Goal: Download file/media

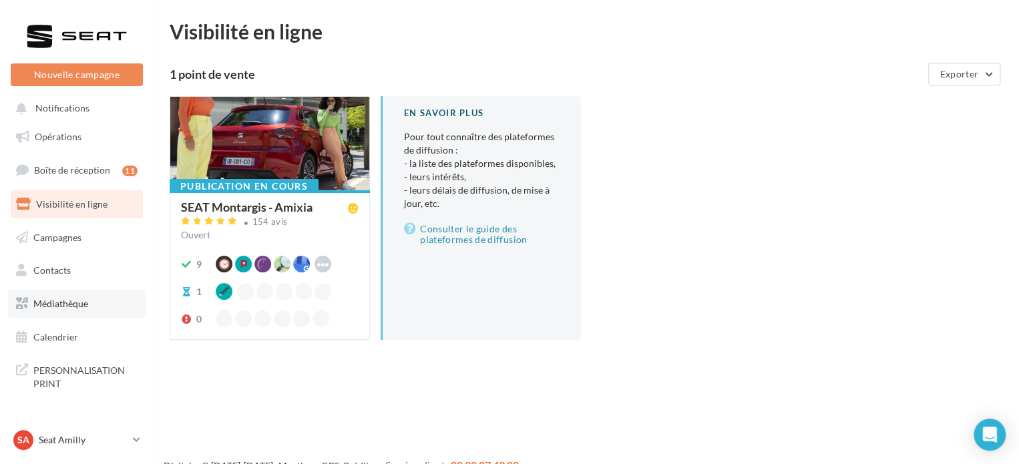
click at [61, 300] on span "Médiathèque" at bounding box center [60, 303] width 55 height 11
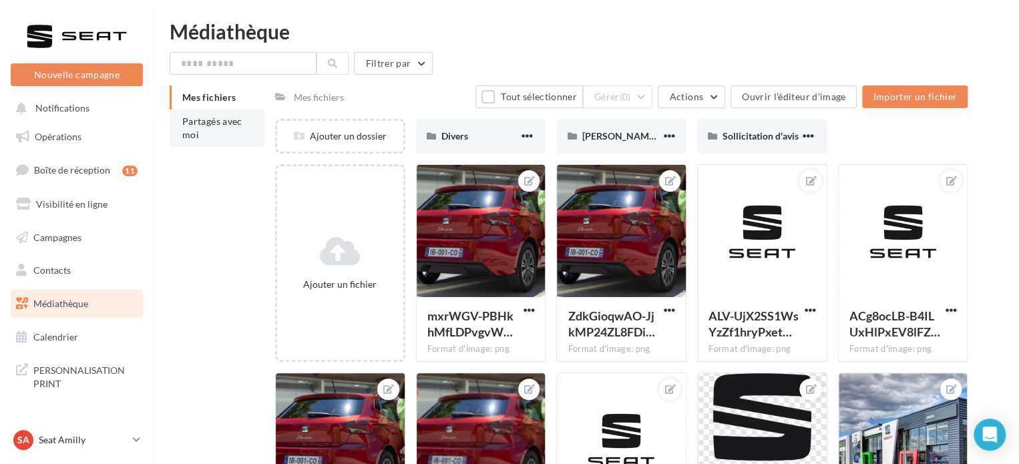
click at [201, 120] on span "Partagés avec moi" at bounding box center [212, 128] width 60 height 25
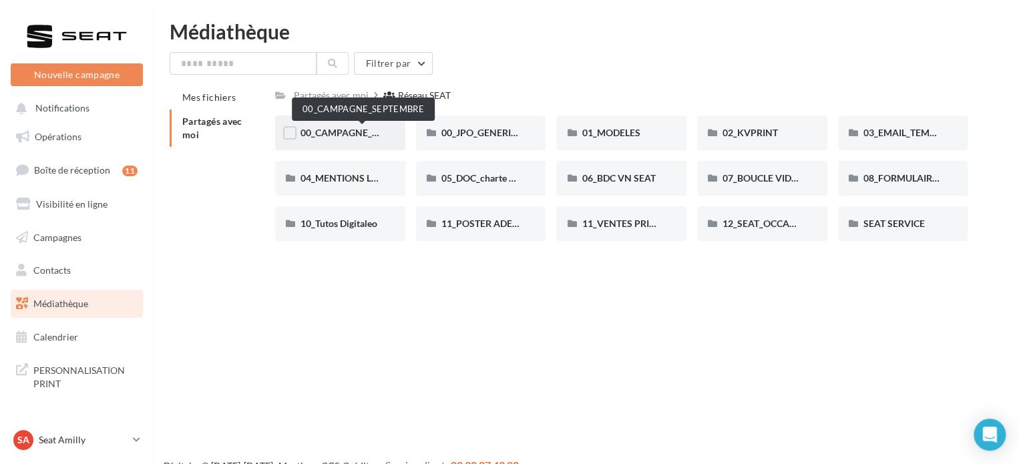
click at [347, 129] on span "00_CAMPAGNE_SEPTEMBRE" at bounding box center [362, 132] width 125 height 11
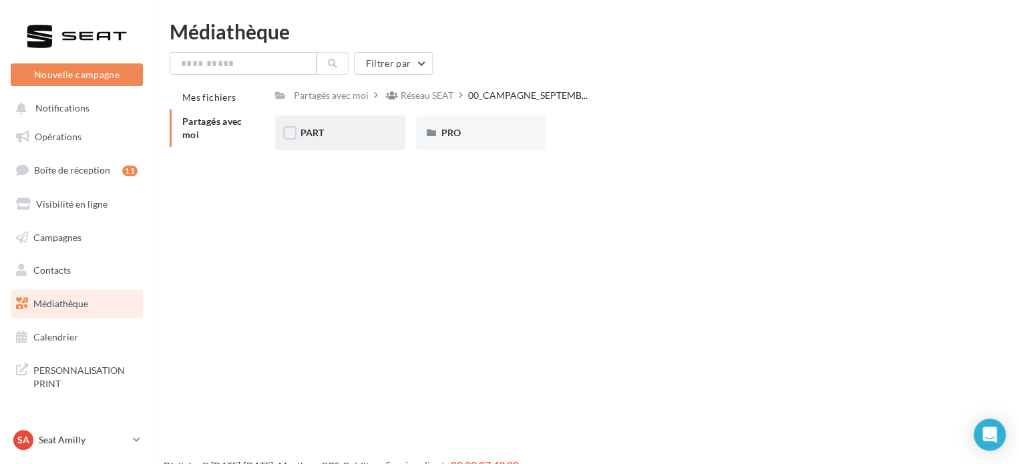
click at [318, 125] on div "PART" at bounding box center [340, 133] width 130 height 35
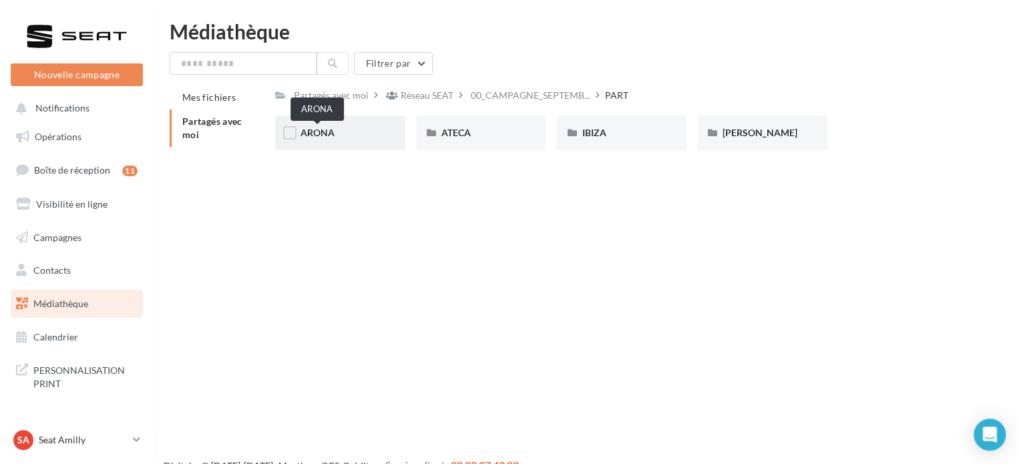
click at [313, 130] on span "ARONA" at bounding box center [317, 132] width 34 height 11
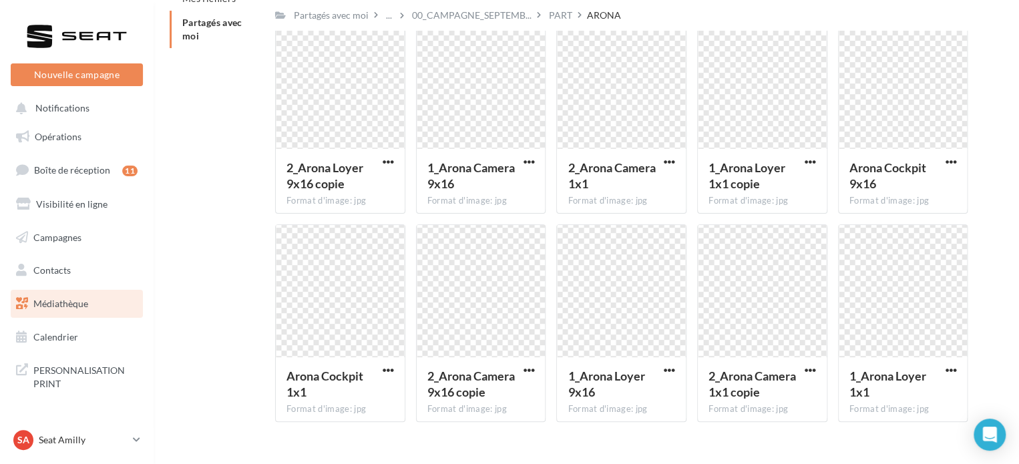
scroll to position [125, 0]
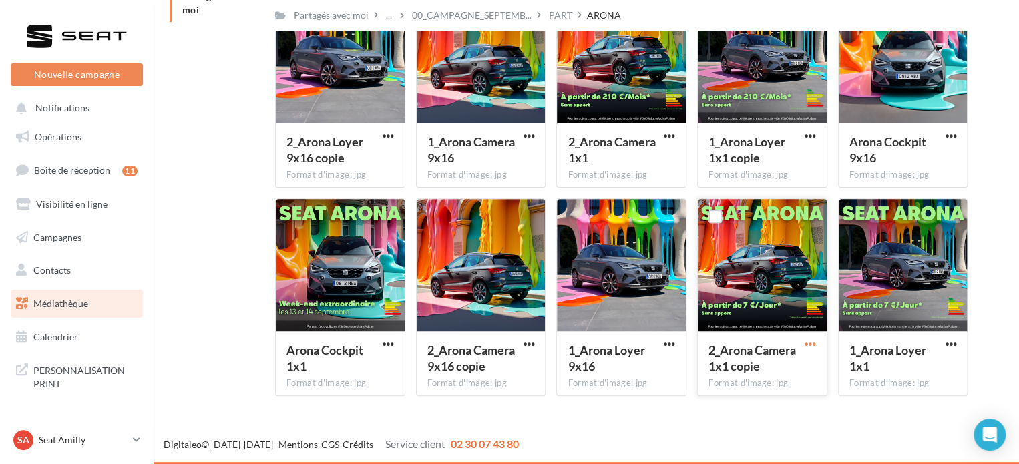
click at [813, 341] on span "button" at bounding box center [810, 344] width 11 height 11
click at [775, 367] on button "Télécharger" at bounding box center [752, 371] width 134 height 35
click at [950, 343] on span "button" at bounding box center [950, 344] width 11 height 11
click at [899, 363] on button "Télécharger" at bounding box center [892, 371] width 134 height 35
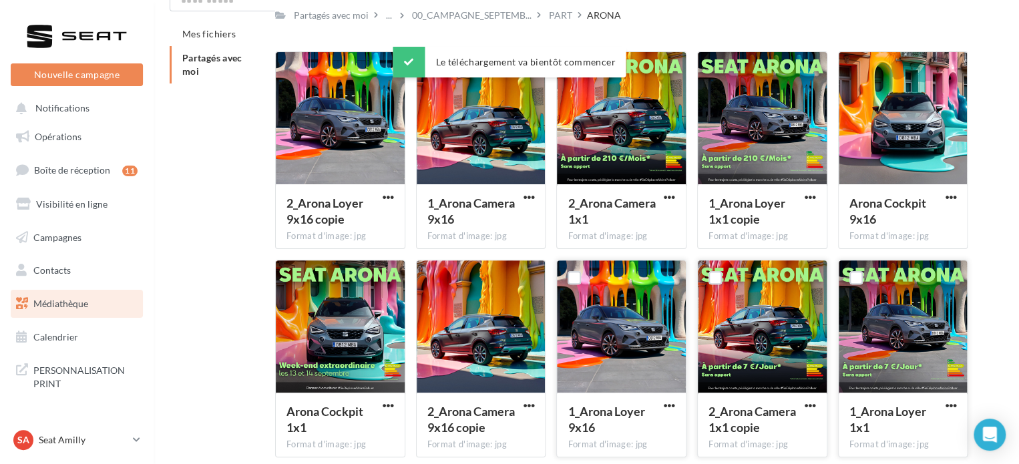
scroll to position [0, 0]
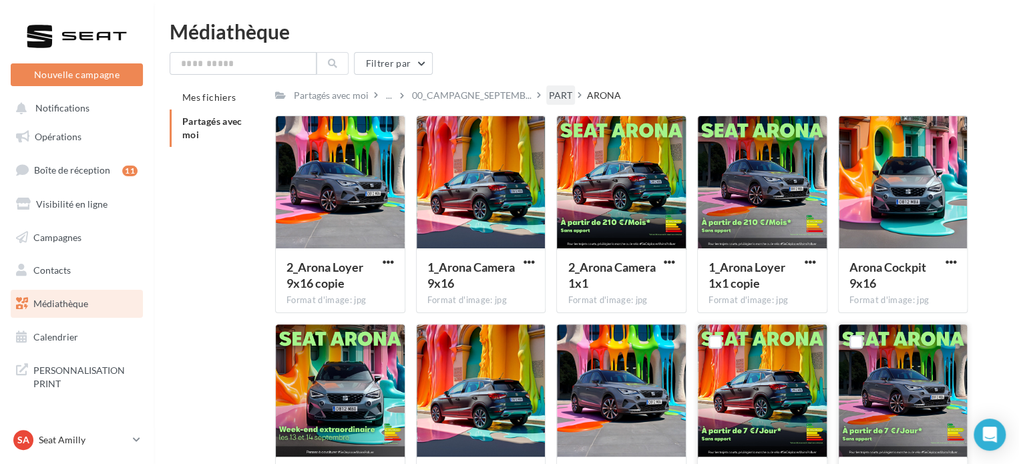
click at [566, 96] on div "PART" at bounding box center [560, 95] width 23 height 13
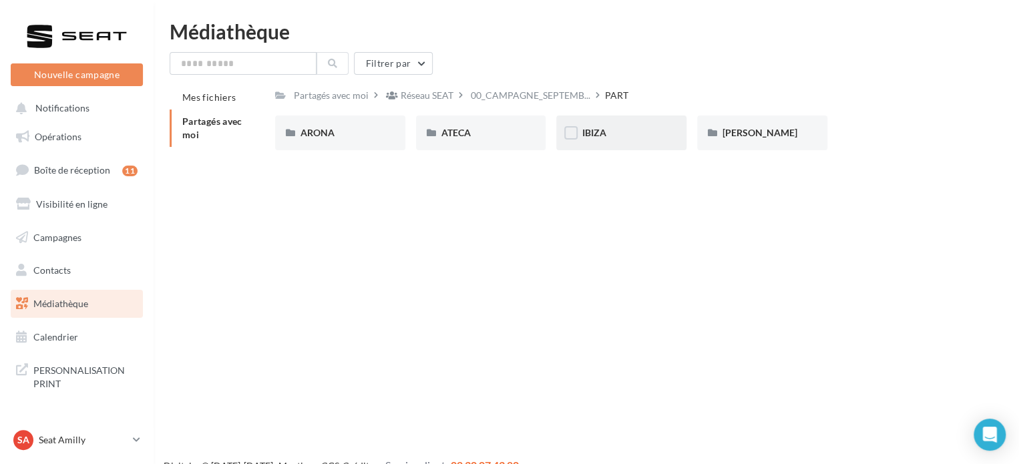
click at [588, 130] on span "IBIZA" at bounding box center [594, 132] width 24 height 11
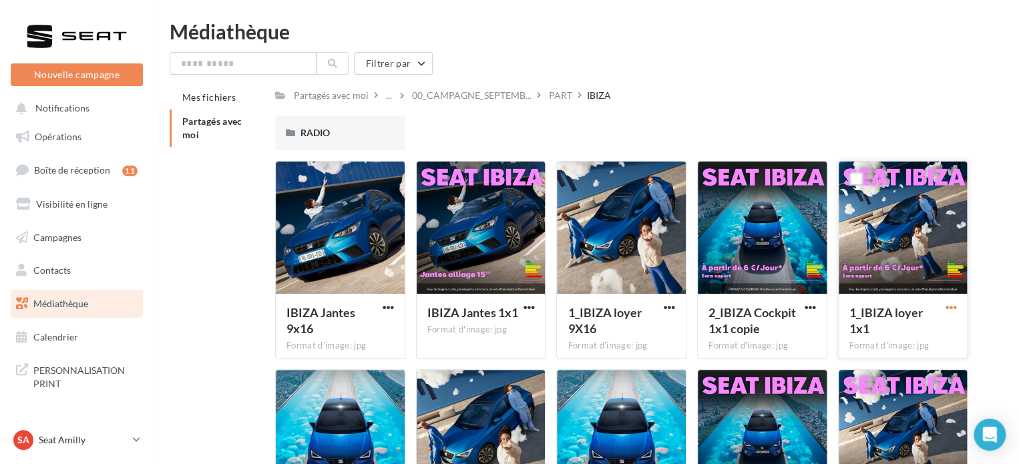
click at [953, 308] on span "button" at bounding box center [950, 307] width 11 height 11
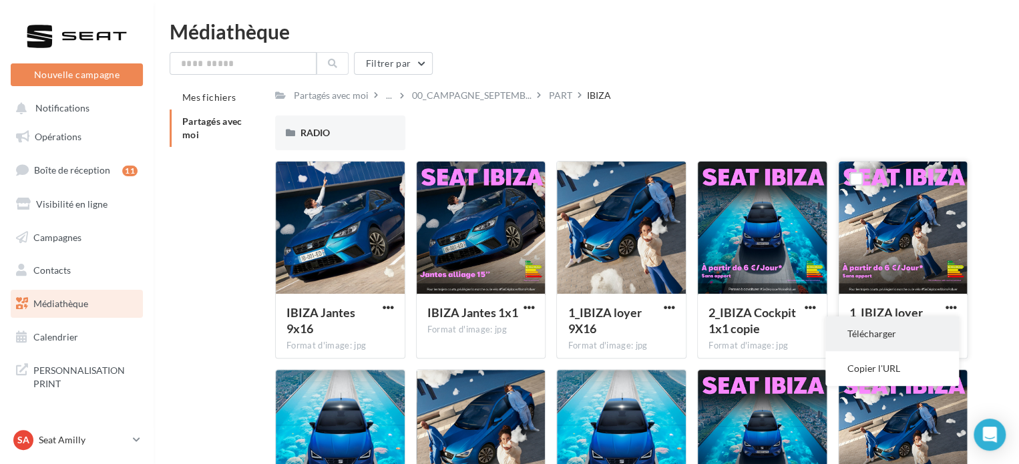
click at [909, 331] on button "Télécharger" at bounding box center [892, 333] width 134 height 35
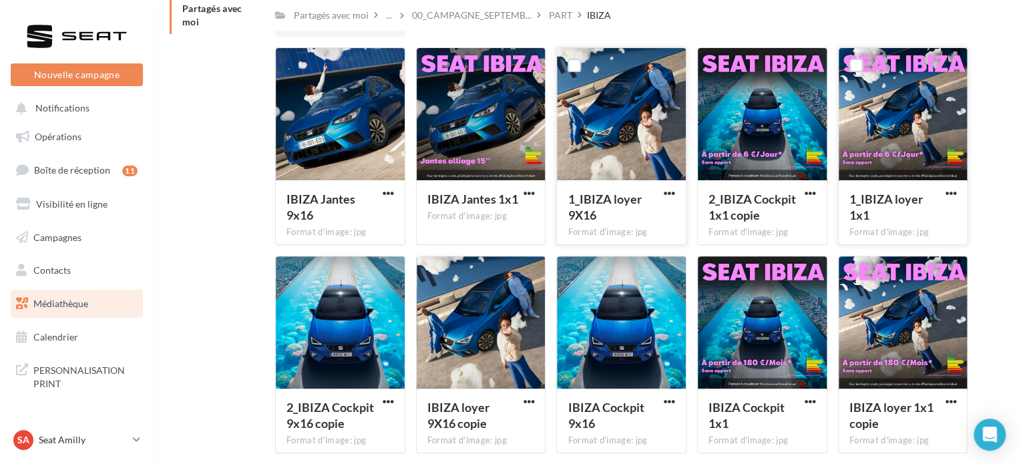
scroll to position [112, 0]
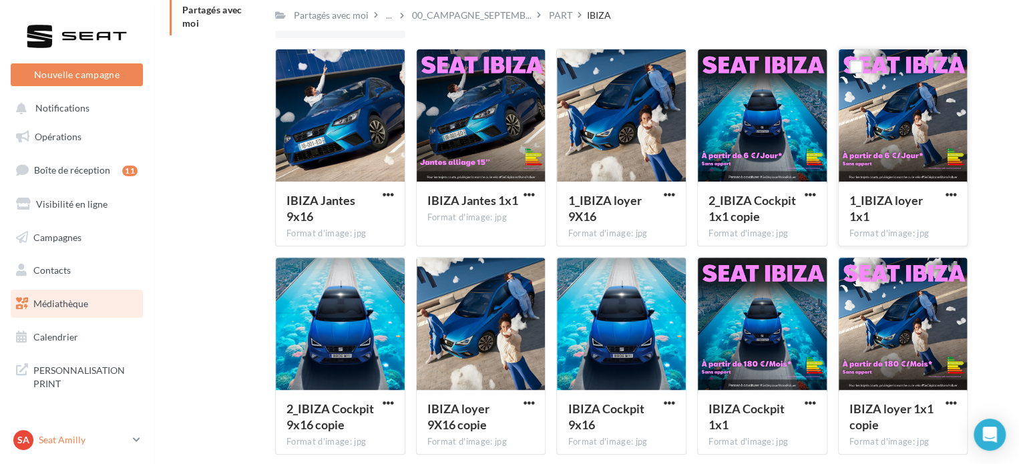
click at [61, 440] on p "Seat Amilly" at bounding box center [83, 439] width 89 height 13
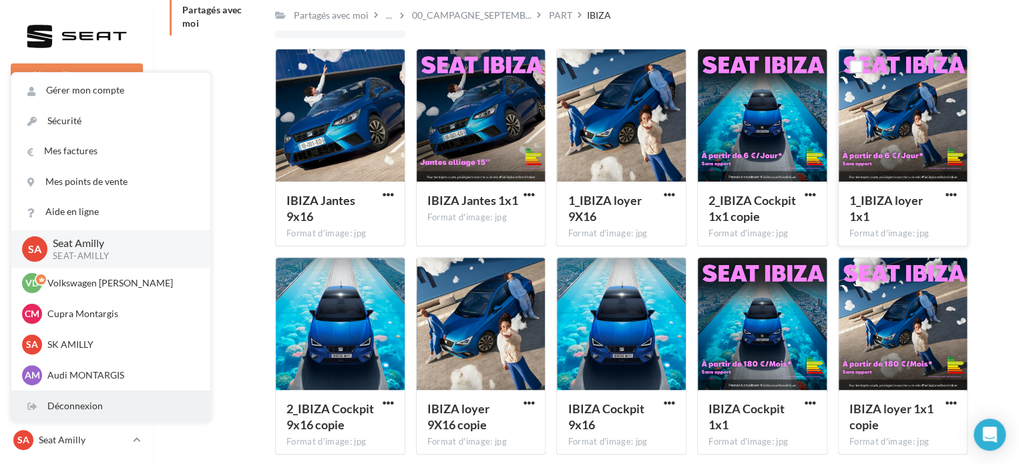
click at [75, 403] on div "Déconnexion" at bounding box center [110, 406] width 199 height 30
